Goal: Find specific page/section: Find specific page/section

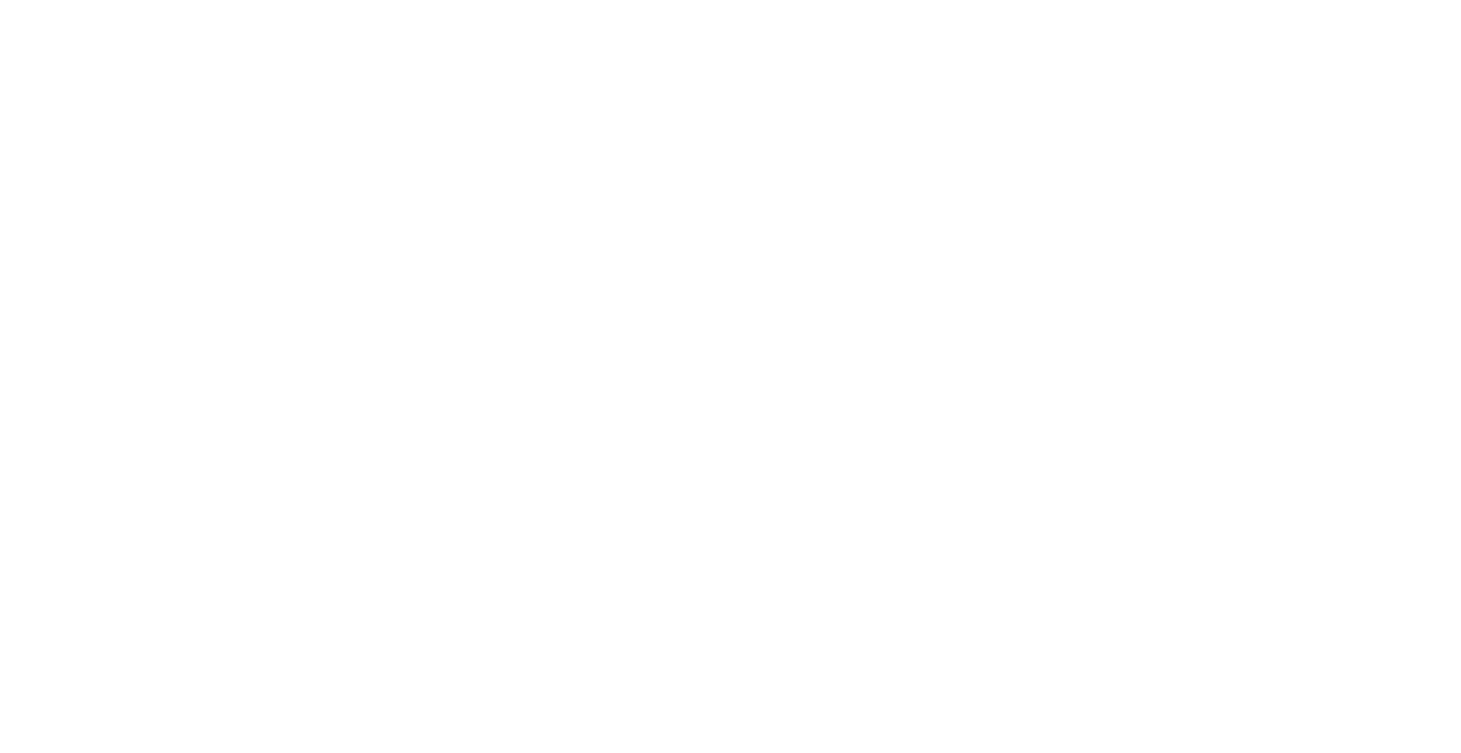
click at [1132, 0] on html at bounding box center [730, 0] width 1461 height 0
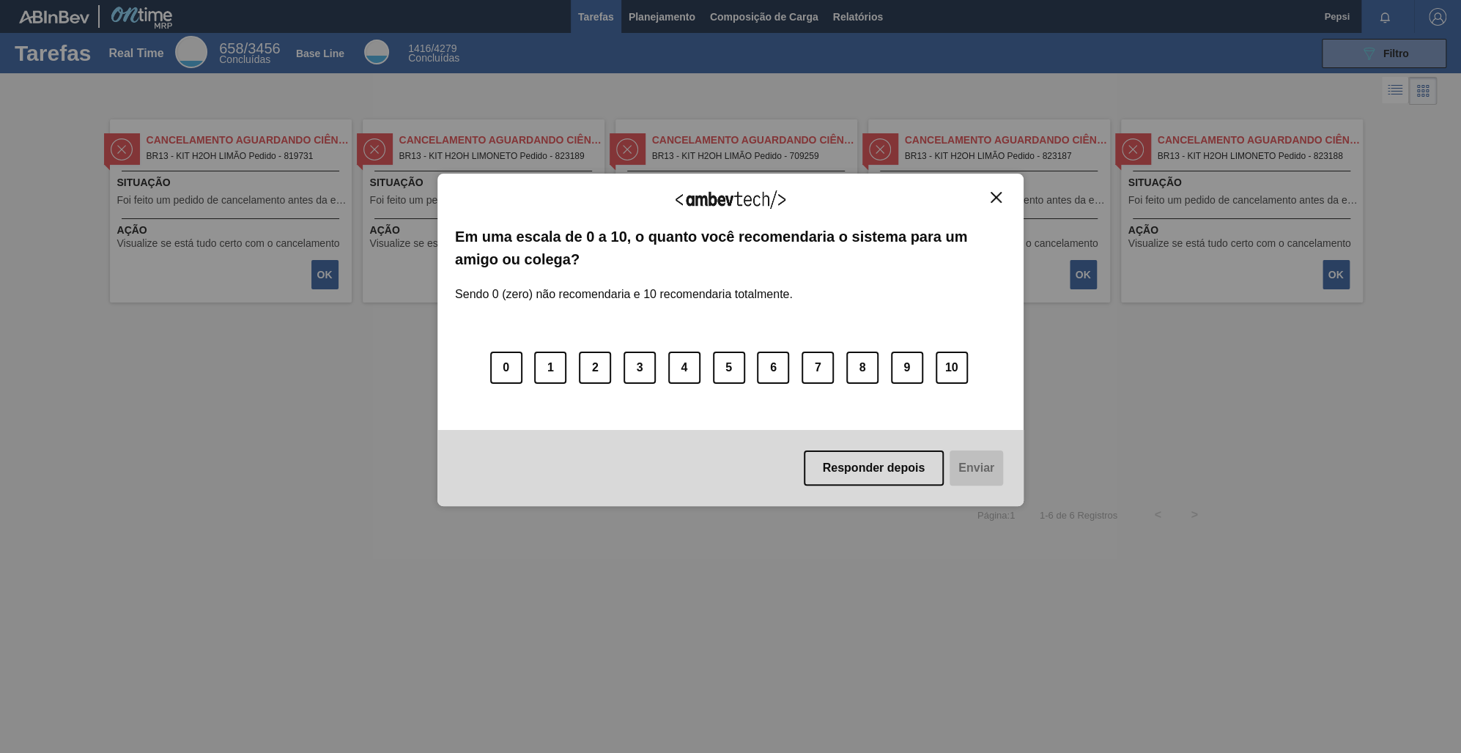
click at [999, 193] on img "Close" at bounding box center [996, 197] width 11 height 11
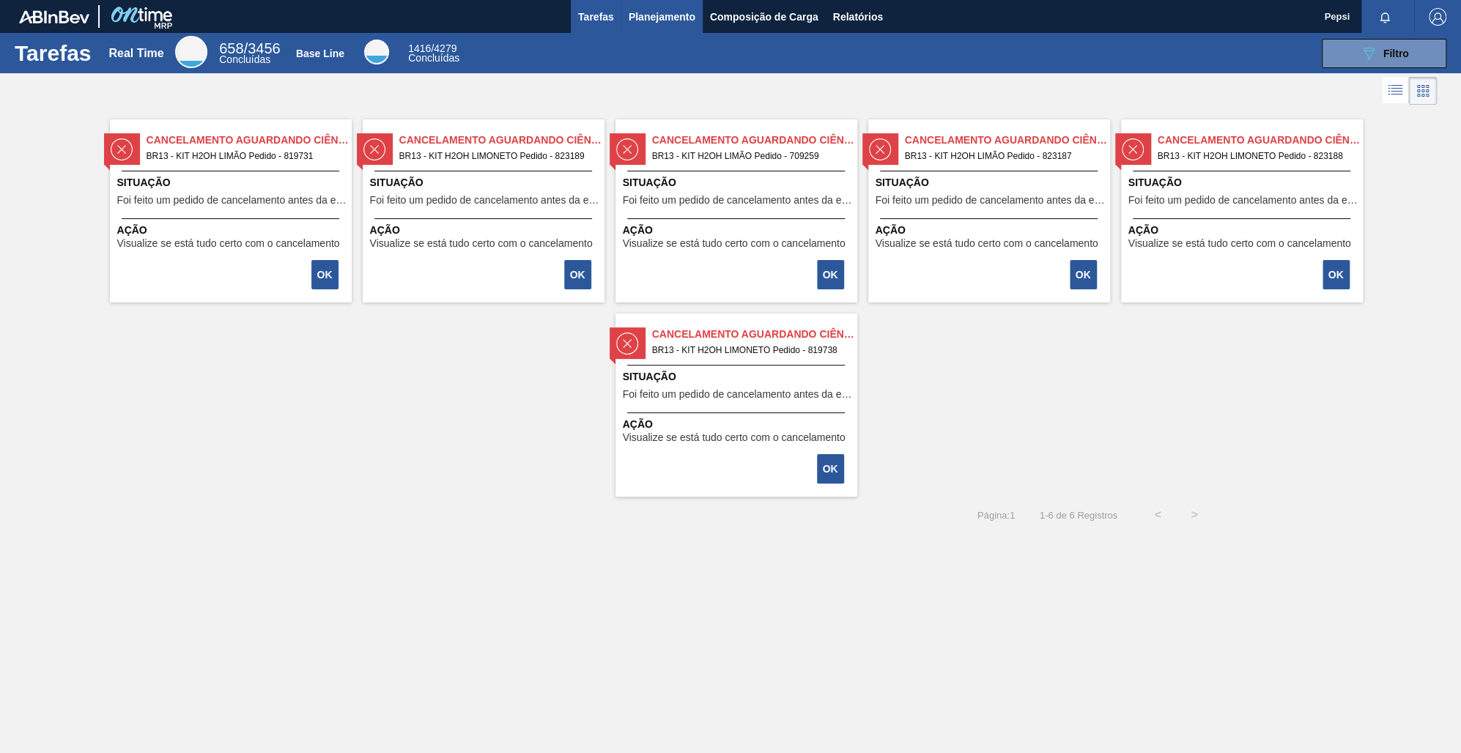
click at [651, 21] on span "Planejamento" at bounding box center [662, 17] width 67 height 18
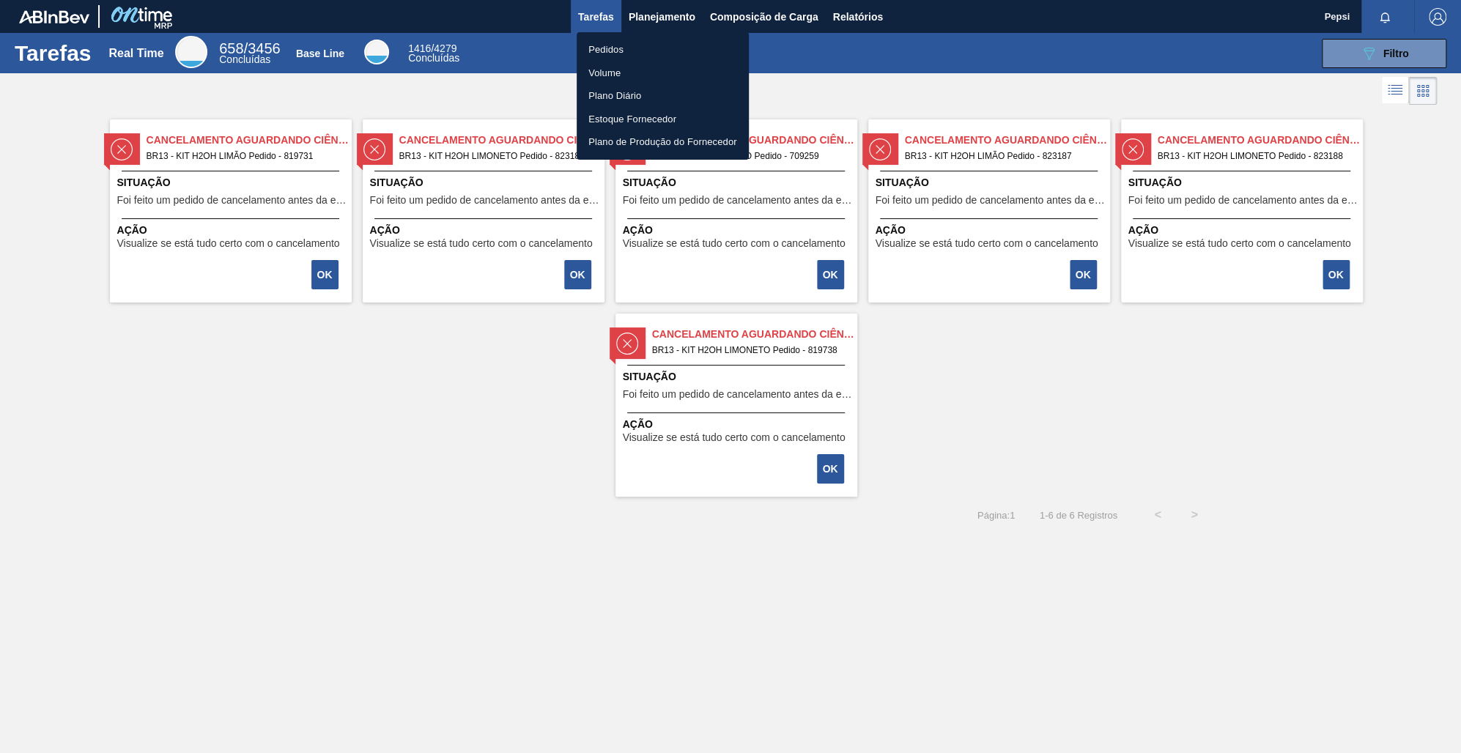
click at [627, 45] on li "Pedidos" at bounding box center [663, 49] width 172 height 23
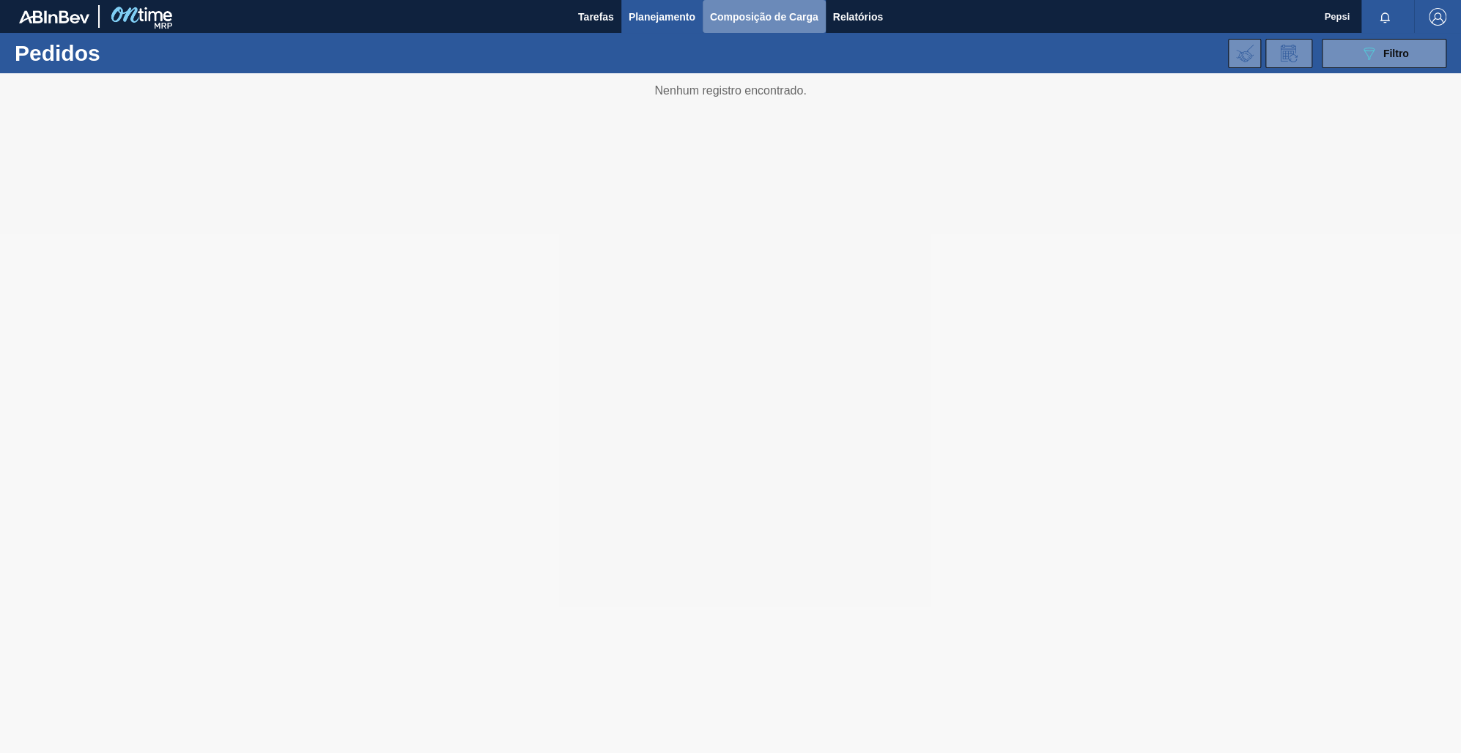
click at [755, 18] on span "Composição de Carga" at bounding box center [764, 17] width 108 height 18
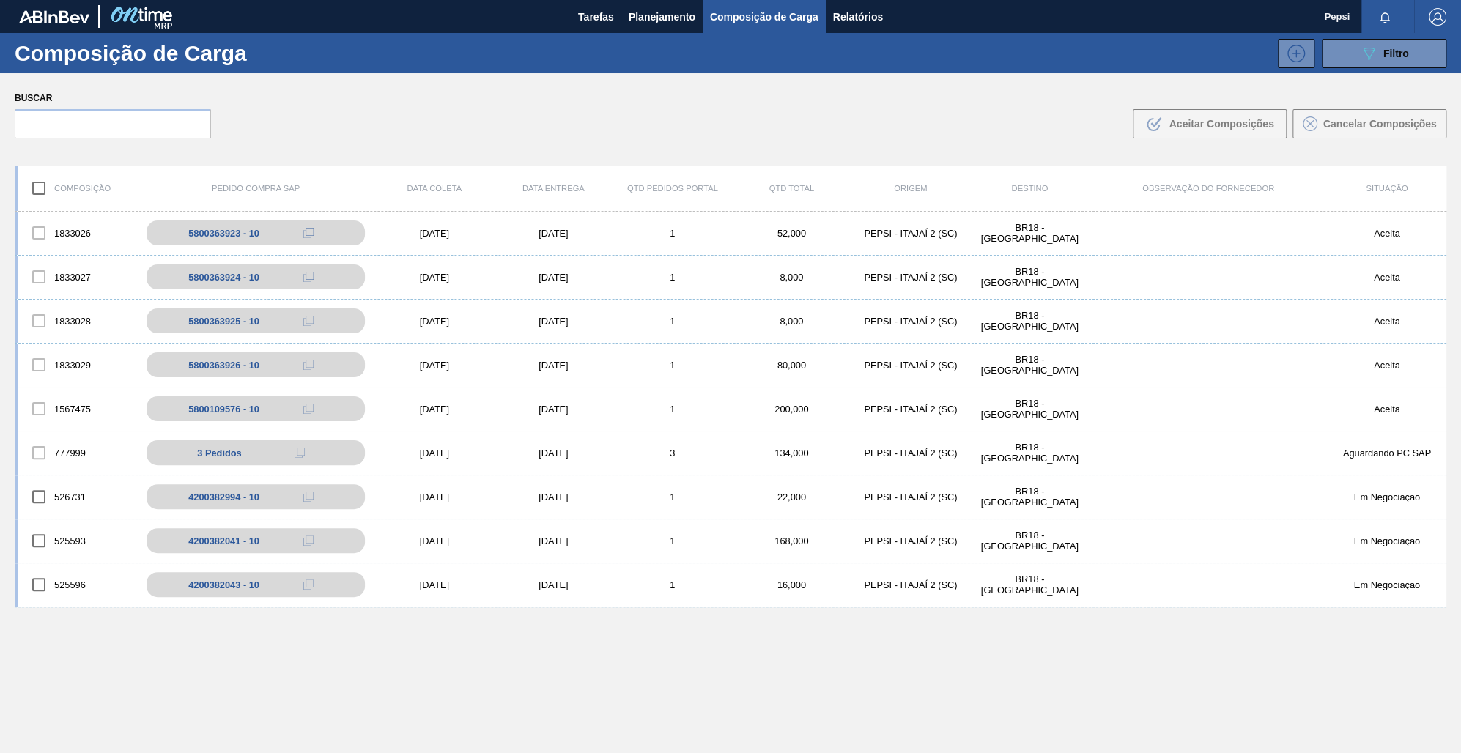
click at [777, 14] on span "Composição de Carga" at bounding box center [764, 17] width 108 height 18
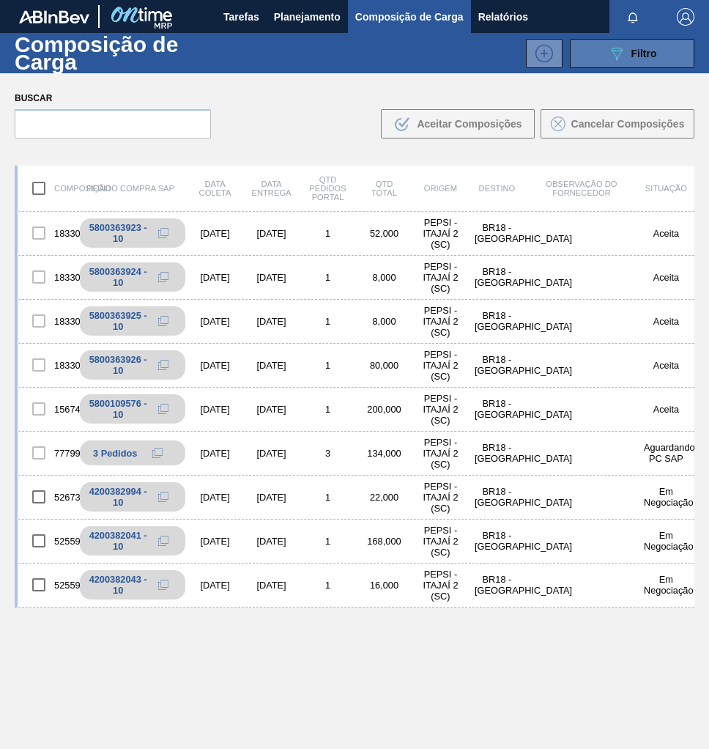
click at [633, 56] on span "Filtro" at bounding box center [645, 54] width 26 height 12
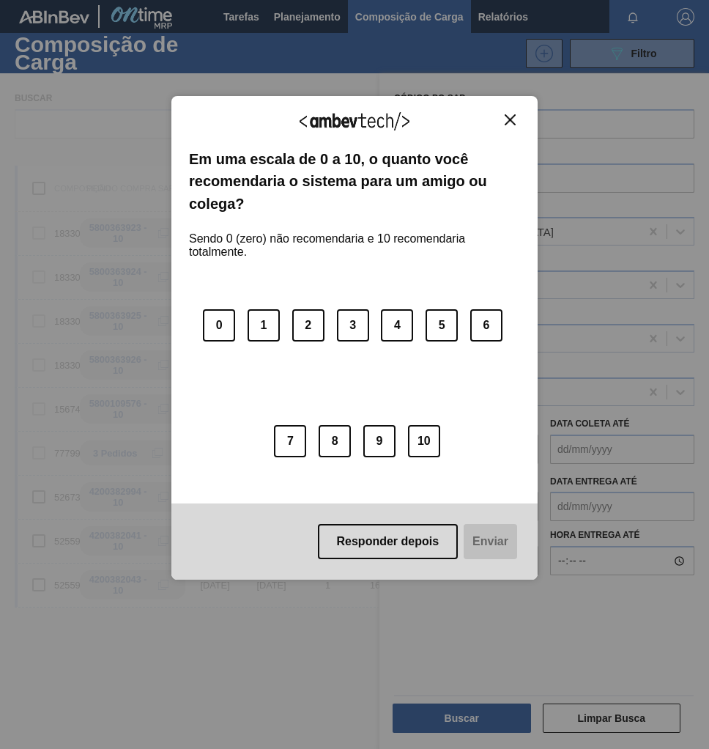
click at [519, 115] on button "Close" at bounding box center [510, 120] width 20 height 12
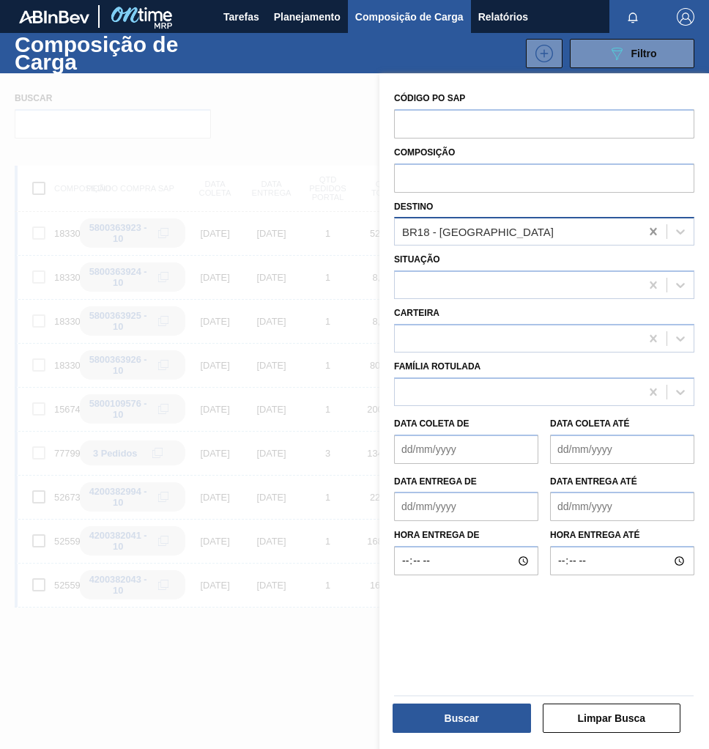
click at [648, 228] on icon at bounding box center [653, 231] width 15 height 15
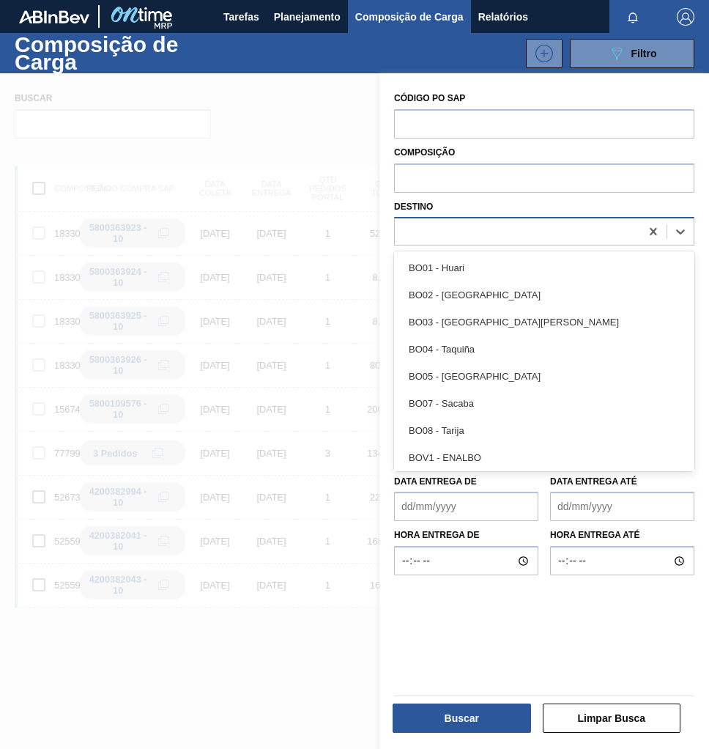
click at [406, 228] on div at bounding box center [517, 231] width 245 height 21
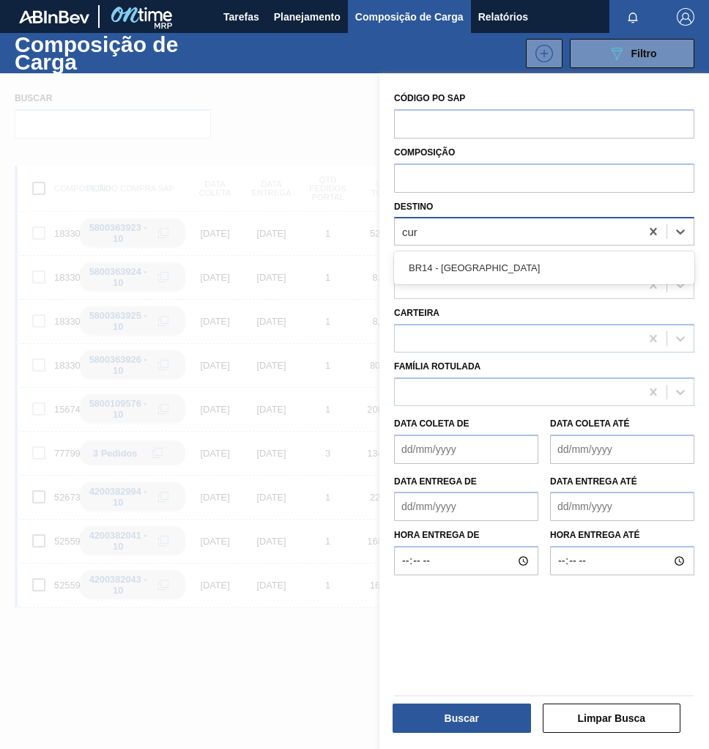
type input "curi"
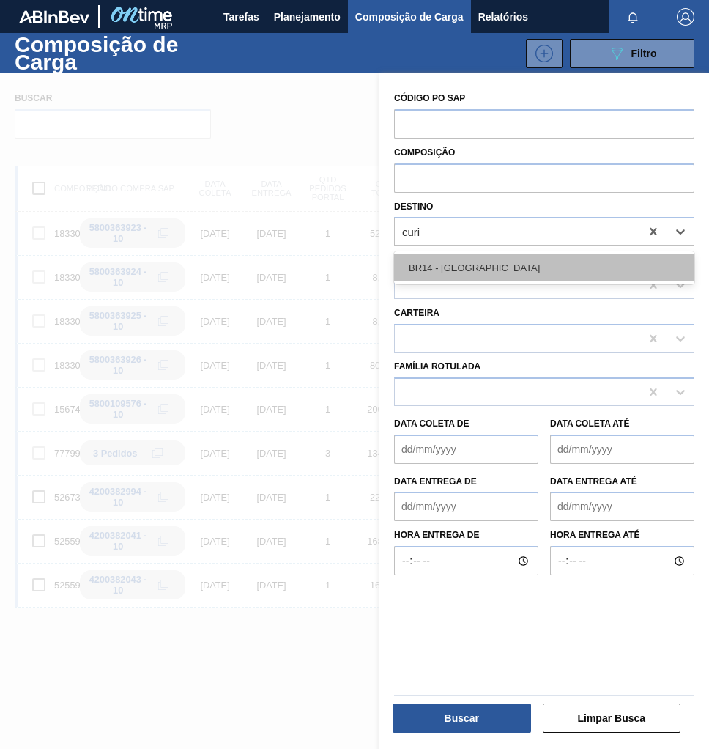
click at [496, 268] on div "BR14 - [GEOGRAPHIC_DATA]" at bounding box center [544, 267] width 300 height 27
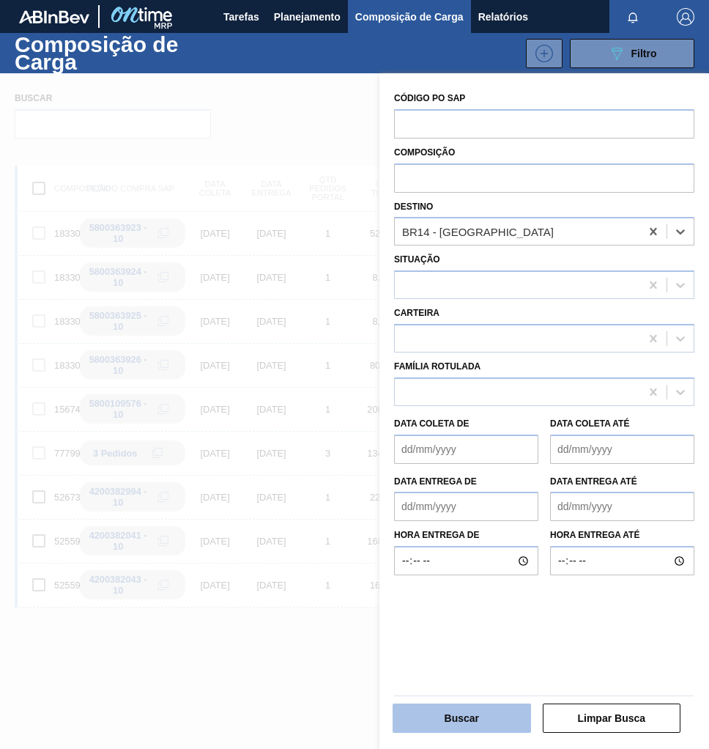
click at [487, 720] on button "Buscar" at bounding box center [462, 717] width 138 height 29
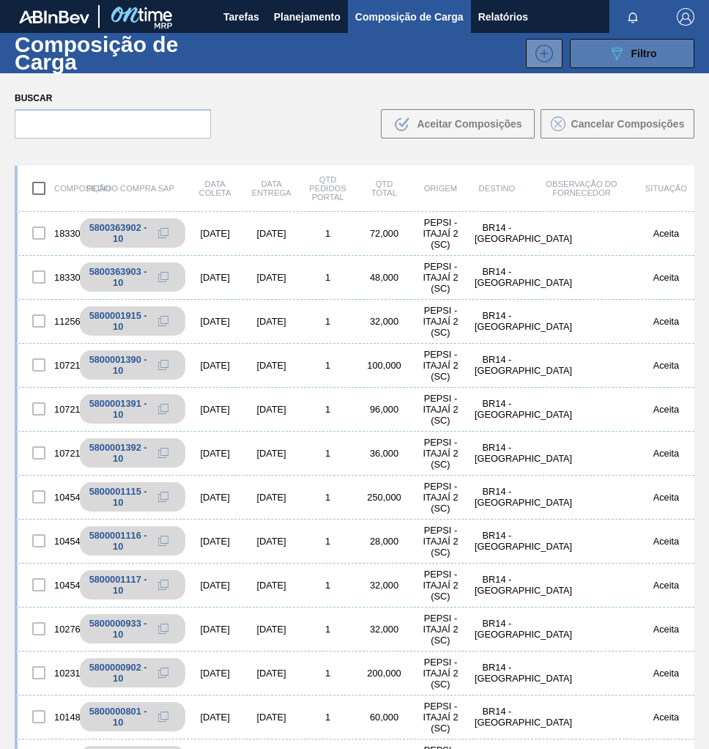
click at [643, 49] on span "Filtro" at bounding box center [645, 54] width 26 height 12
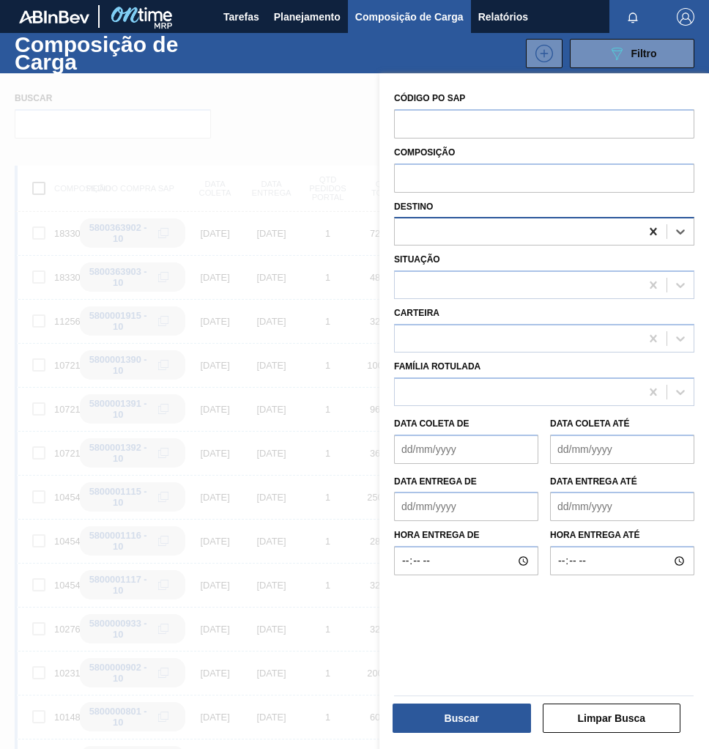
click at [651, 232] on icon at bounding box center [653, 231] width 7 height 7
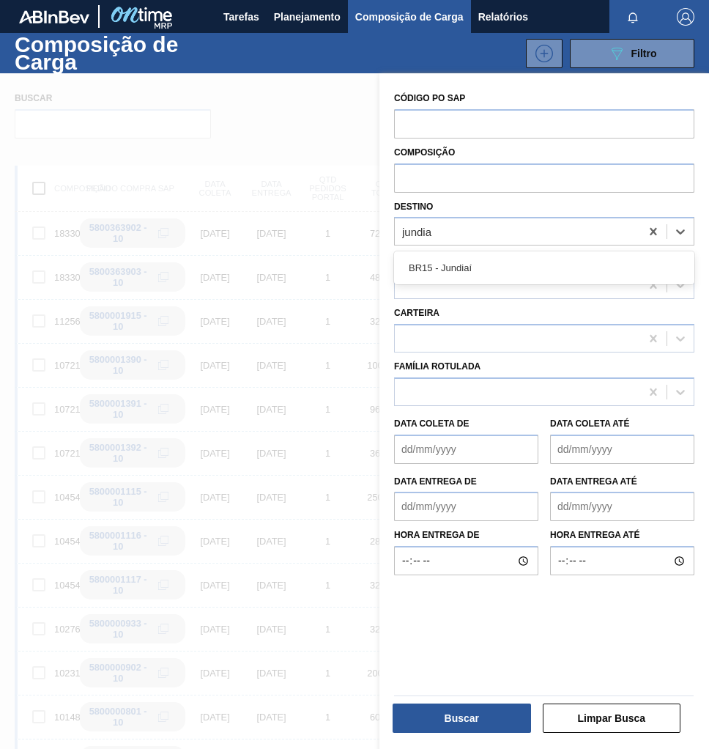
type input "jundiaí"
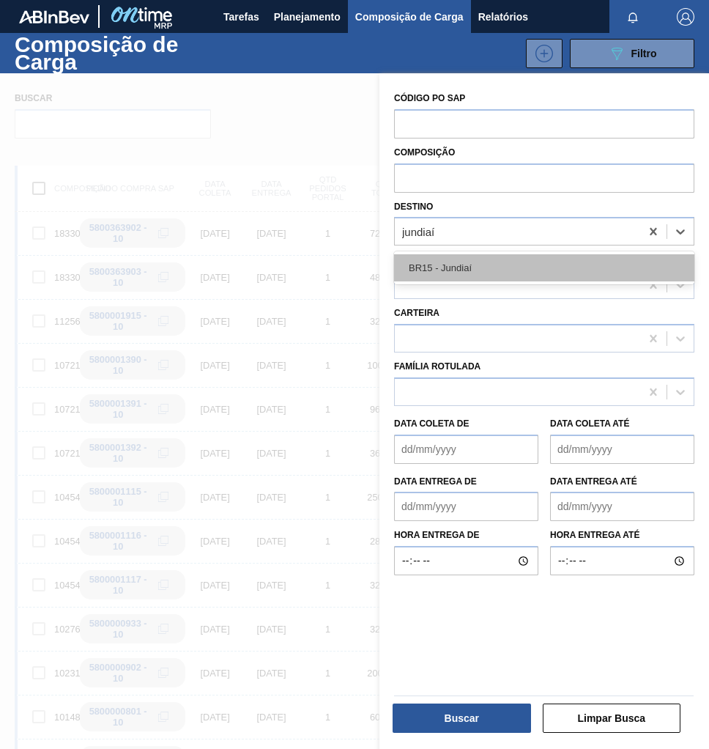
click at [515, 274] on div "BR15 - Jundiaí" at bounding box center [544, 267] width 300 height 27
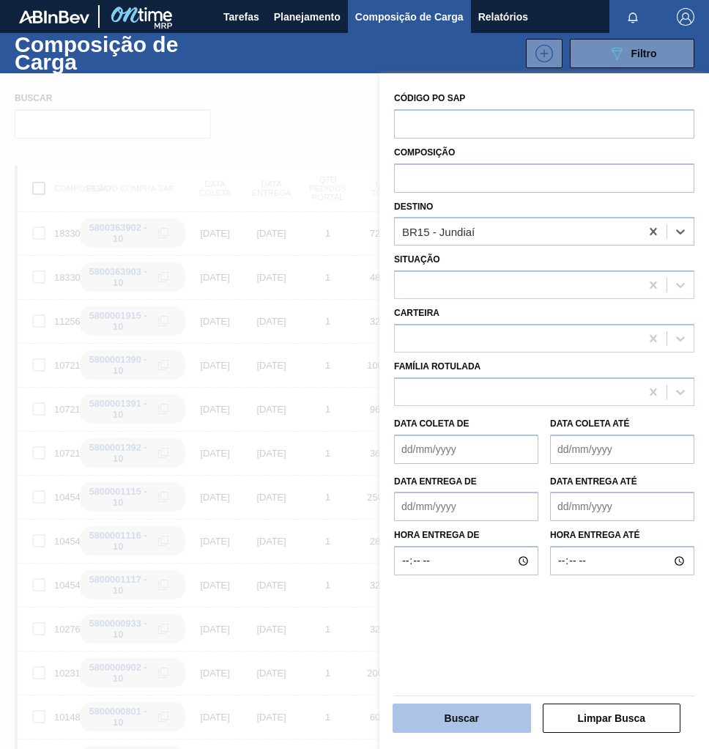
click at [490, 731] on button "Buscar" at bounding box center [462, 717] width 138 height 29
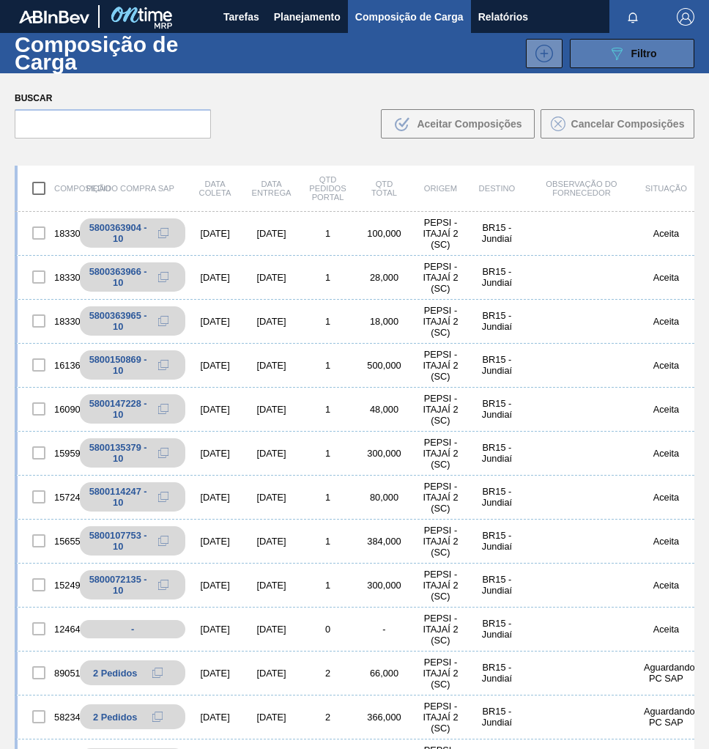
click at [649, 56] on span "Filtro" at bounding box center [645, 54] width 26 height 12
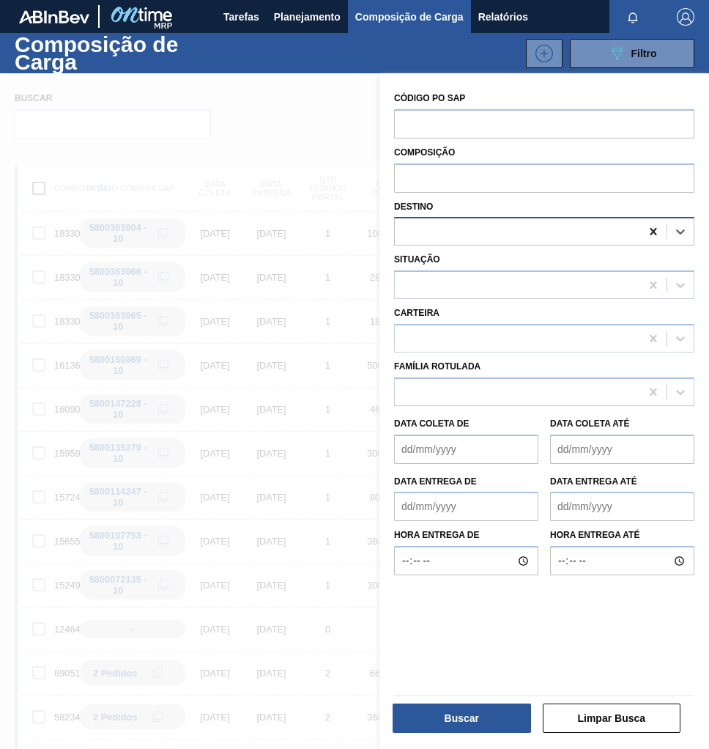
click at [651, 234] on icon at bounding box center [653, 231] width 15 height 15
type input "pernam"
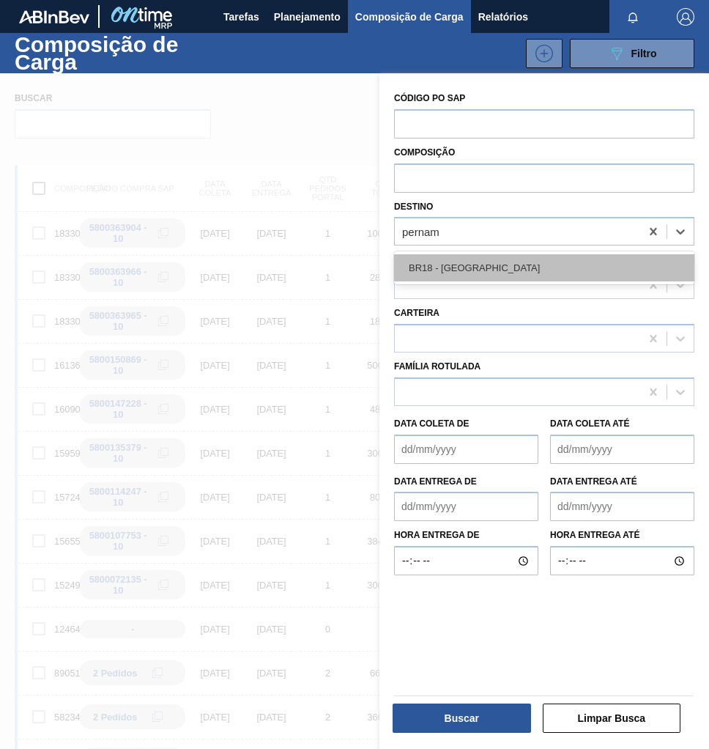
click at [552, 276] on div "BR18 - [GEOGRAPHIC_DATA]" at bounding box center [544, 267] width 300 height 27
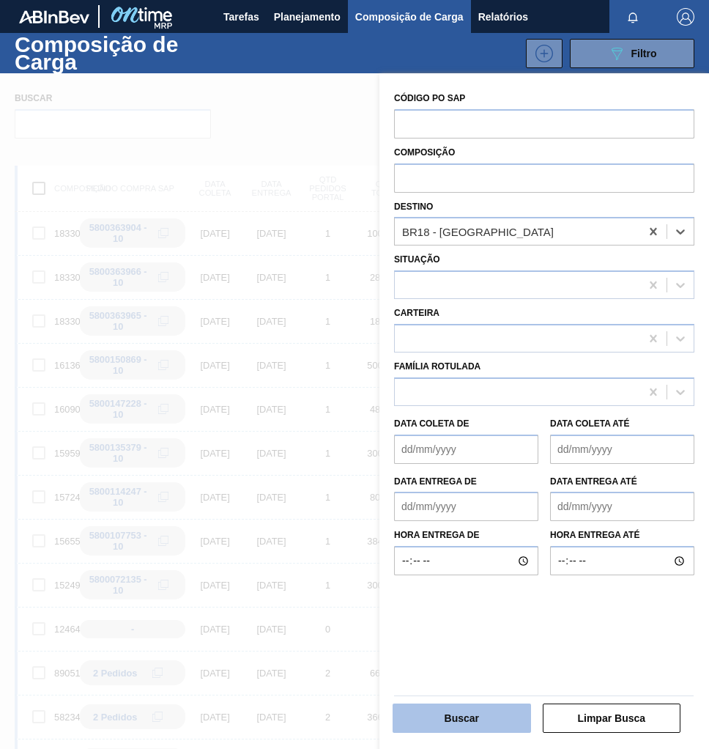
click at [449, 716] on button "Buscar" at bounding box center [462, 717] width 138 height 29
